Goal: Communication & Community: Answer question/provide support

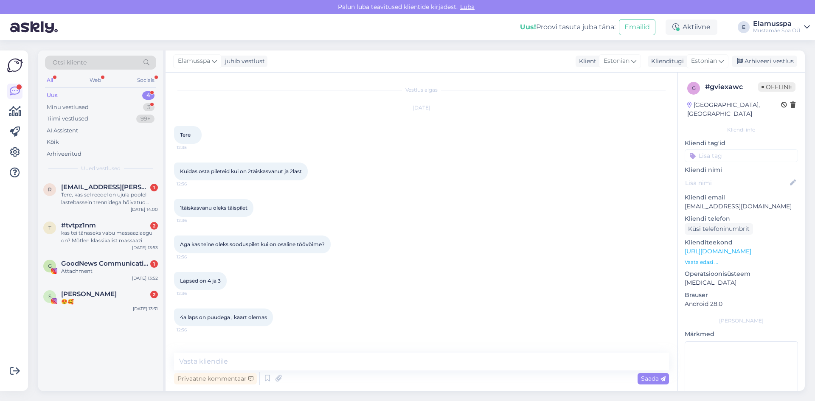
scroll to position [138, 0]
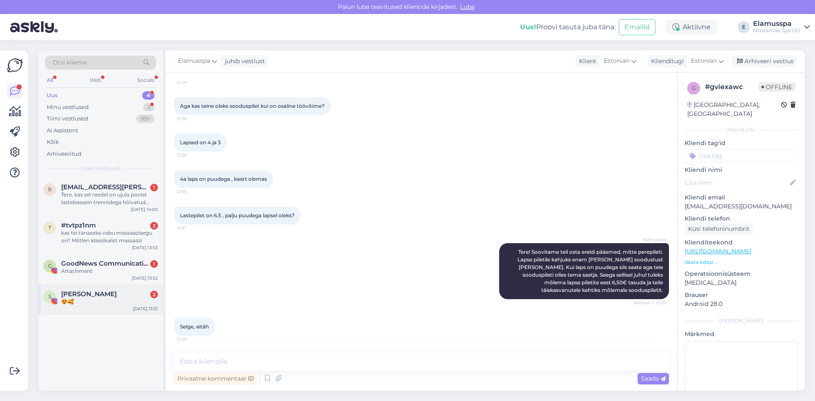
click at [148, 288] on div "S [PERSON_NAME] 2 😍🥰 [DATE] 13:31" at bounding box center [100, 300] width 125 height 31
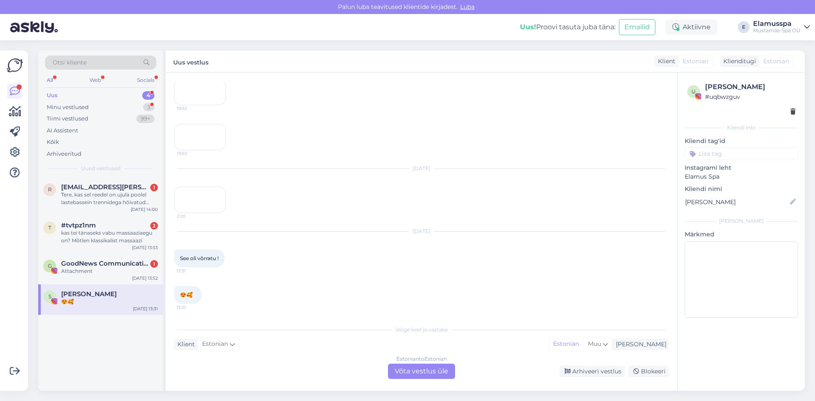
scroll to position [2071, 0]
click at [591, 375] on div "Arhiveeri vestlus" at bounding box center [592, 371] width 65 height 11
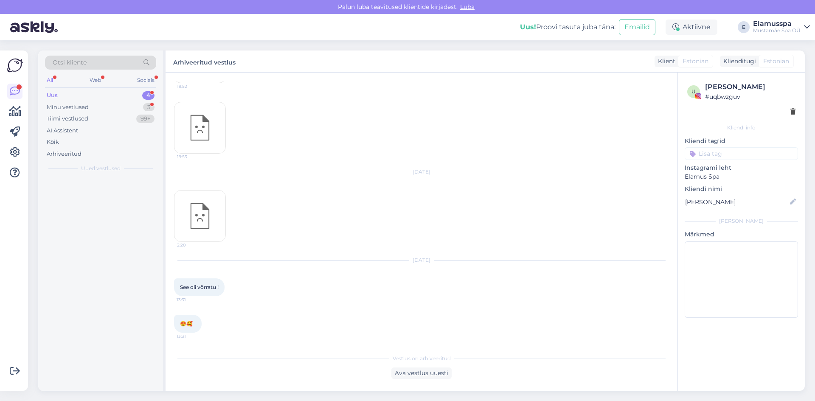
scroll to position [2042, 0]
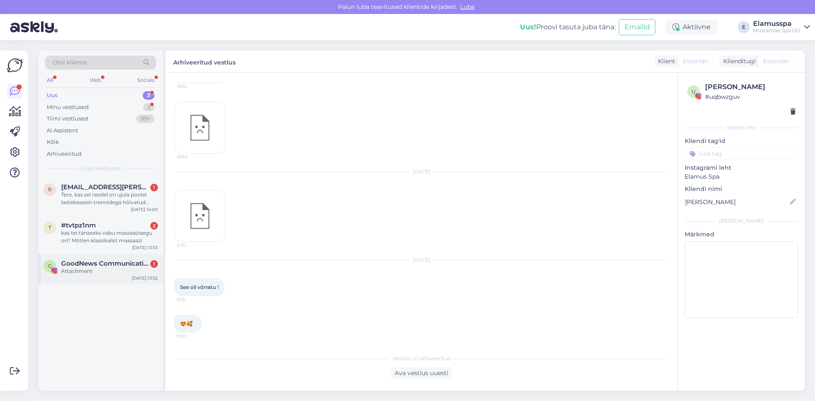
click at [113, 273] on div "Attachment" at bounding box center [109, 272] width 97 height 8
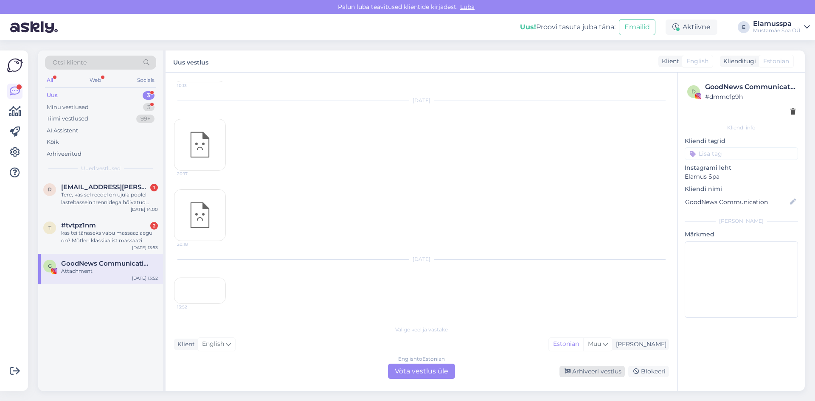
click at [608, 370] on div "Arhiveeri vestlus" at bounding box center [592, 371] width 65 height 11
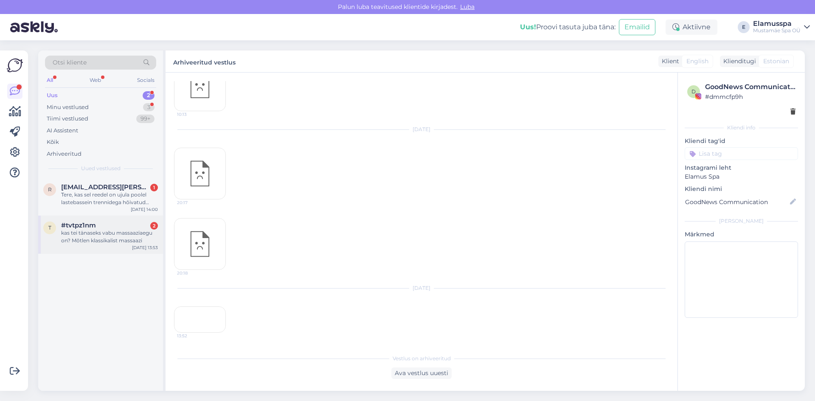
scroll to position [7405, 0]
drag, startPoint x: 139, startPoint y: 234, endPoint x: 135, endPoint y: 238, distance: 5.7
click at [139, 234] on div "kas tei tänaseks vabu massaaziaegu on? Mõtlen klassikalist massaazi" at bounding box center [109, 236] width 97 height 15
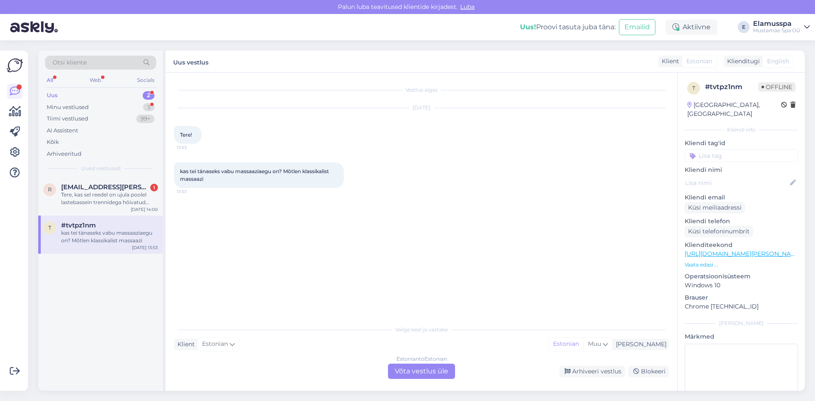
click at [437, 375] on div "Estonian to Estonian Võta vestlus üle" at bounding box center [421, 371] width 67 height 15
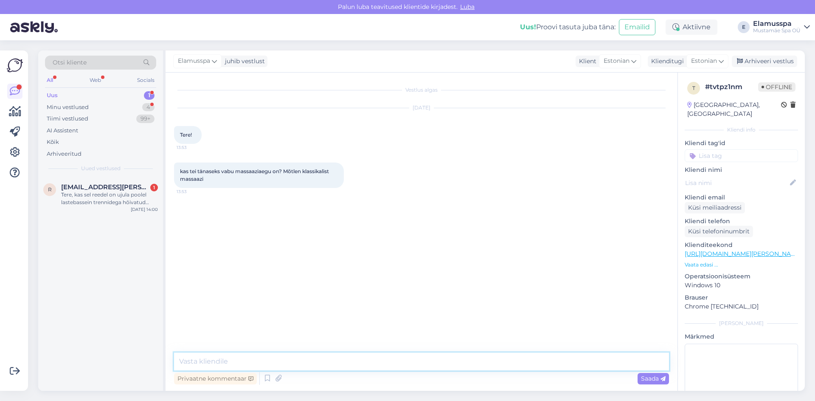
click at [384, 360] on textarea at bounding box center [421, 362] width 495 height 18
type textarea "Tere, [PERSON_NAME] soovite 30 minutit või 60 minutit? :)"
click at [650, 376] on span "Saada" at bounding box center [653, 379] width 25 height 8
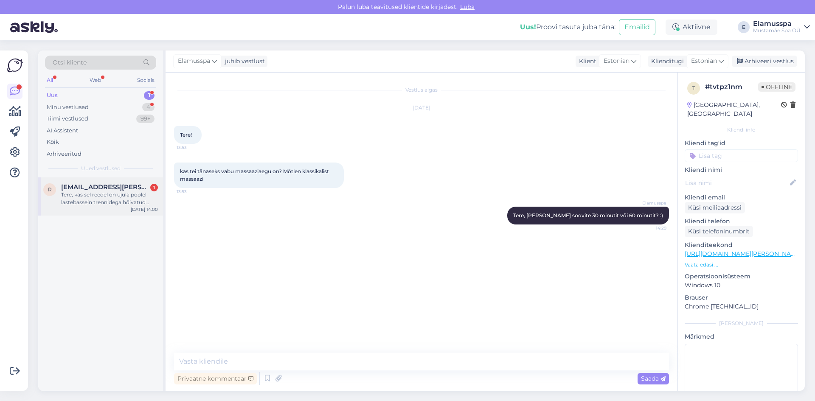
click at [76, 194] on div "Tere, kas sel reedel on ujula poolel lastebassein trennidega hõivatud 10ni? Pär…" at bounding box center [109, 198] width 97 height 15
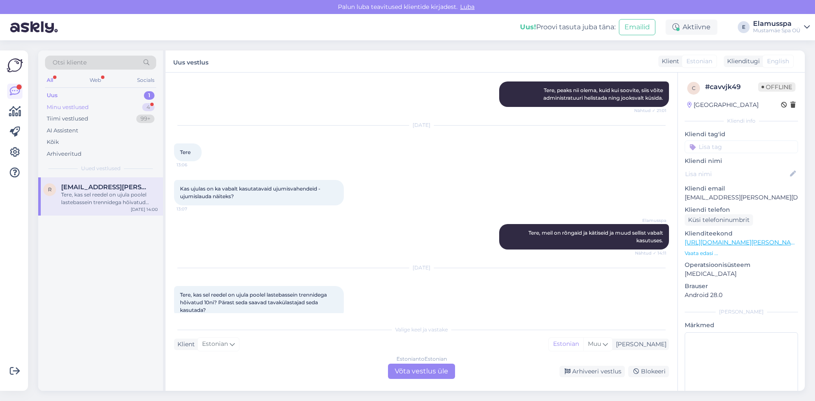
click at [119, 104] on div "Minu vestlused 4" at bounding box center [100, 108] width 111 height 12
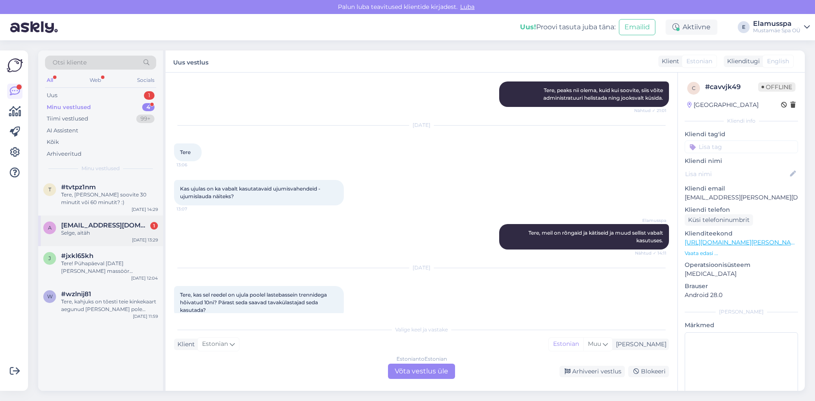
click at [110, 232] on div "Selge, aitäh" at bounding box center [109, 233] width 97 height 8
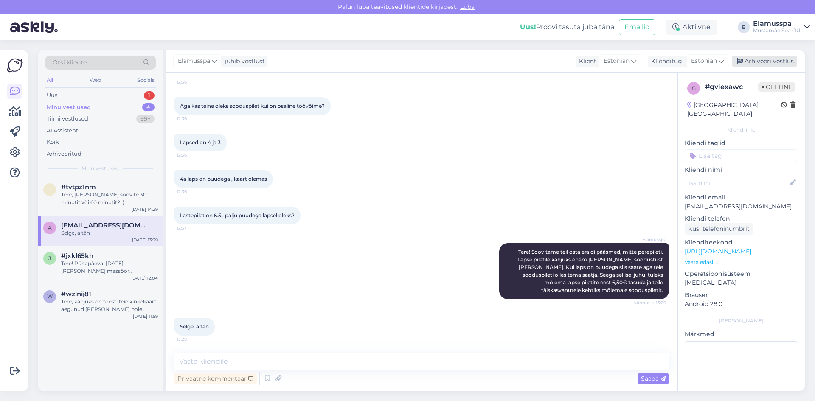
click at [749, 59] on div "Arhiveeri vestlus" at bounding box center [764, 61] width 65 height 11
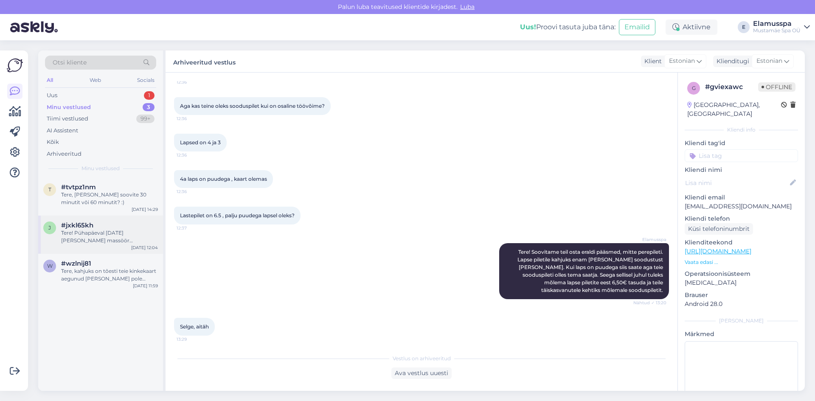
click at [116, 239] on div "Tere! Pühapäeval [DATE][PERSON_NAME] massöör [PERSON_NAME]. Ta on tagasi tööl a…" at bounding box center [109, 236] width 97 height 15
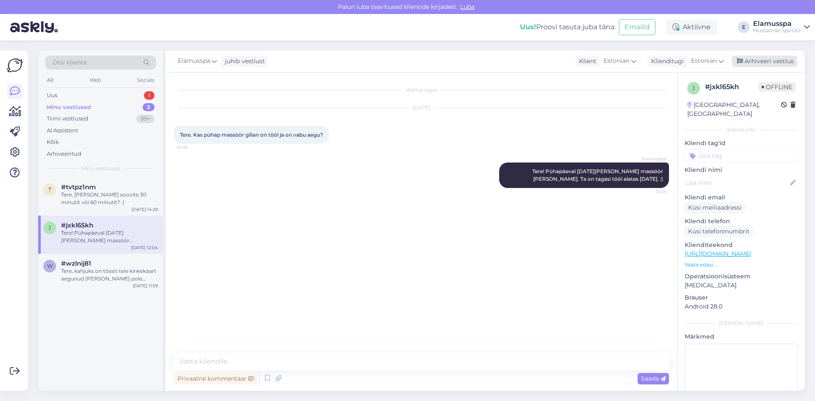
click at [771, 61] on div "Arhiveeri vestlus" at bounding box center [764, 61] width 65 height 11
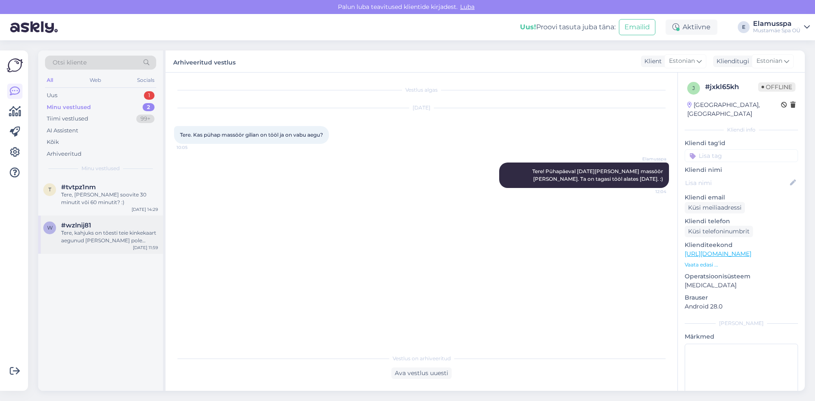
drag, startPoint x: 81, startPoint y: 237, endPoint x: 140, endPoint y: 228, distance: 59.6
click at [82, 237] on div "Tere, kahjuks on tõesti teie kinkekaart aegunud [PERSON_NAME] pole võimalik ena…" at bounding box center [109, 236] width 97 height 15
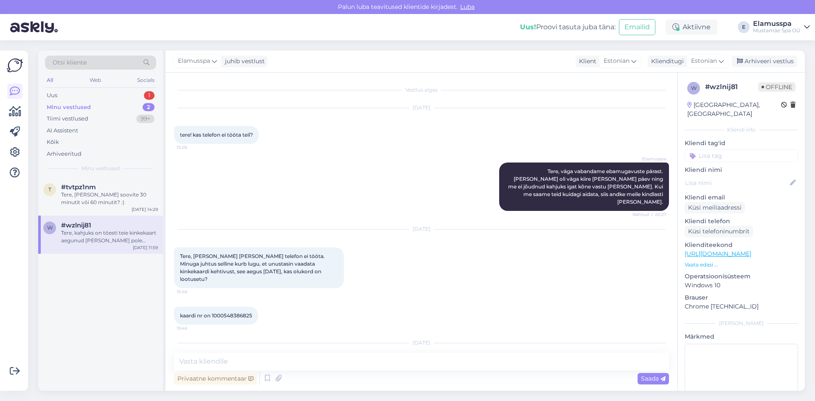
scroll to position [36, 0]
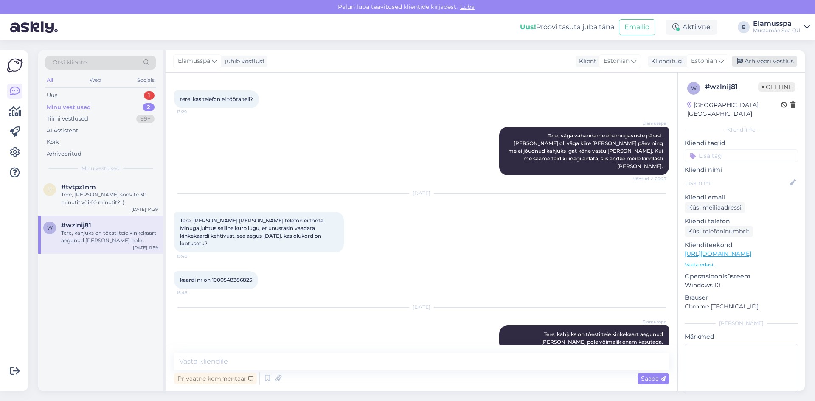
click at [739, 65] on div "Arhiveeri vestlus" at bounding box center [764, 61] width 65 height 11
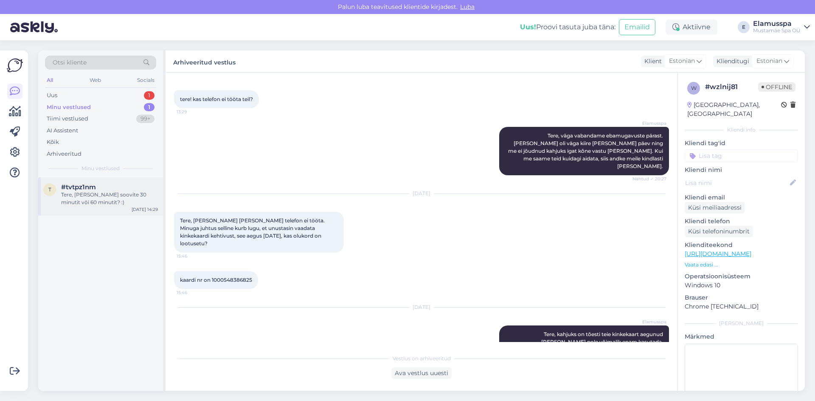
click at [101, 190] on div "#tvtpz1nm" at bounding box center [109, 187] width 97 height 8
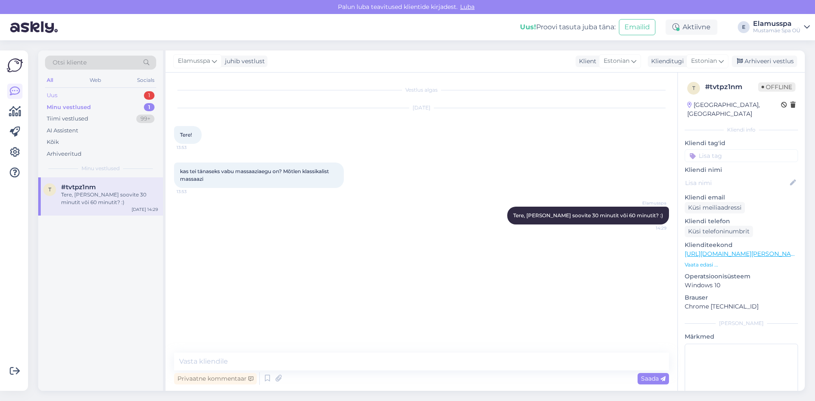
click at [127, 93] on div "Uus 1" at bounding box center [100, 96] width 111 height 12
click at [118, 194] on div "Tere, kas sel reedel on ujula poolel lastebassein trennidega hõivatud 10ni? Pär…" at bounding box center [109, 198] width 97 height 15
